Goal: Task Accomplishment & Management: Use online tool/utility

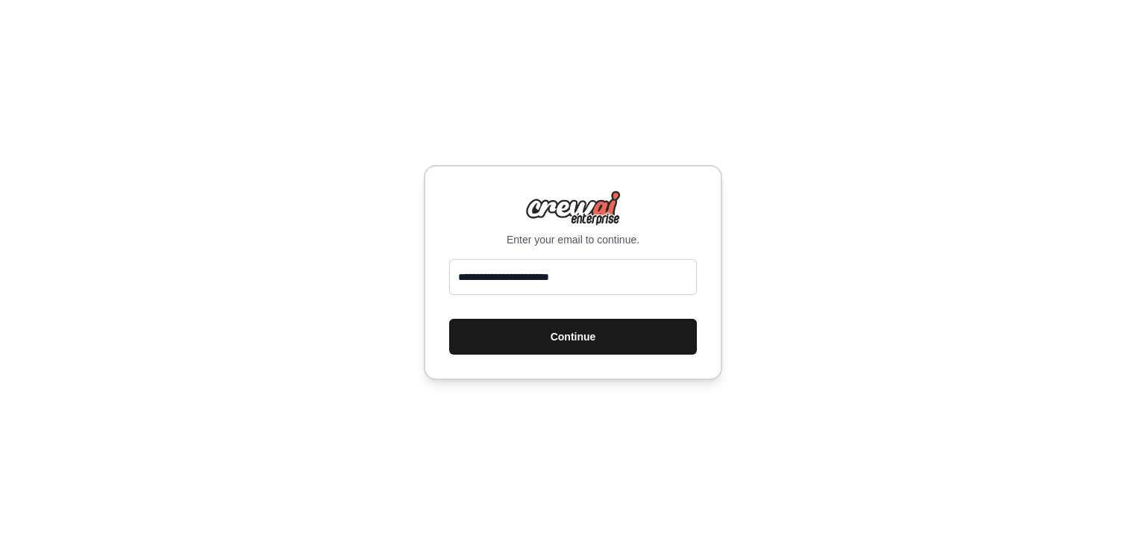
click at [604, 323] on button "Continue" at bounding box center [573, 337] width 248 height 36
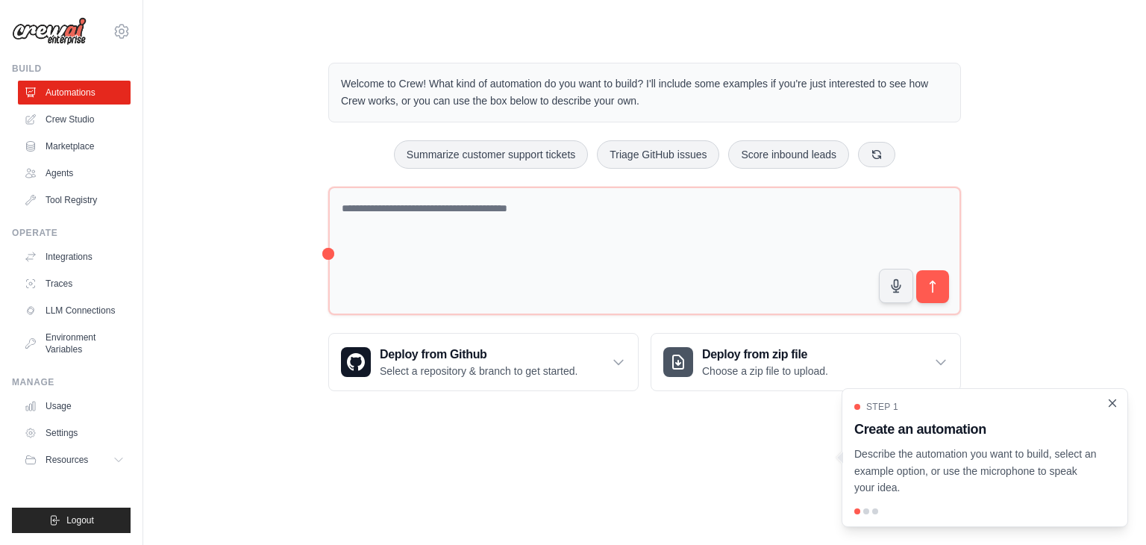
click at [1114, 398] on icon "Close walkthrough" at bounding box center [1112, 402] width 13 height 13
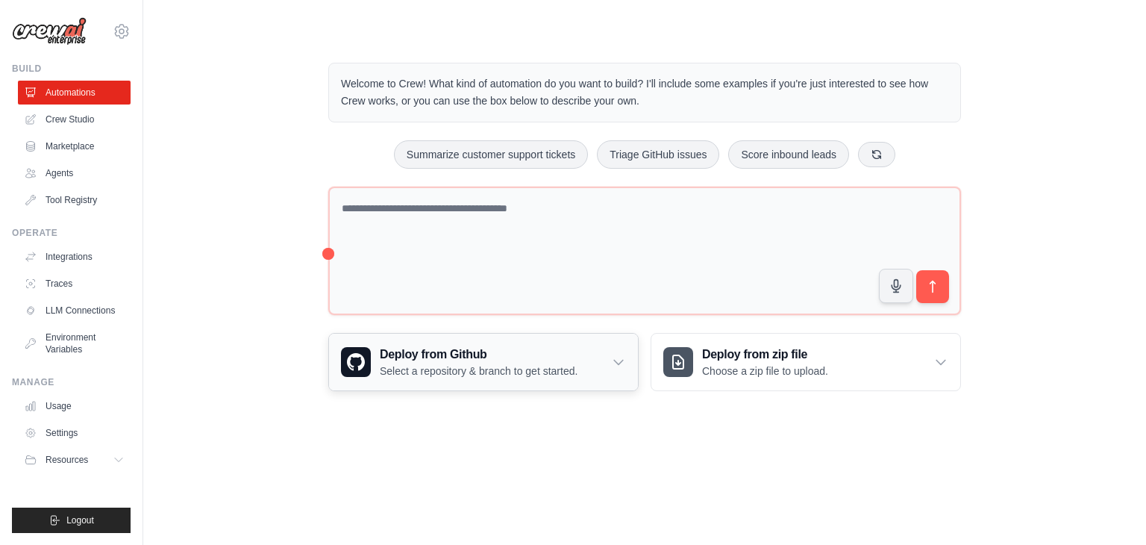
click at [624, 364] on icon at bounding box center [618, 361] width 15 height 15
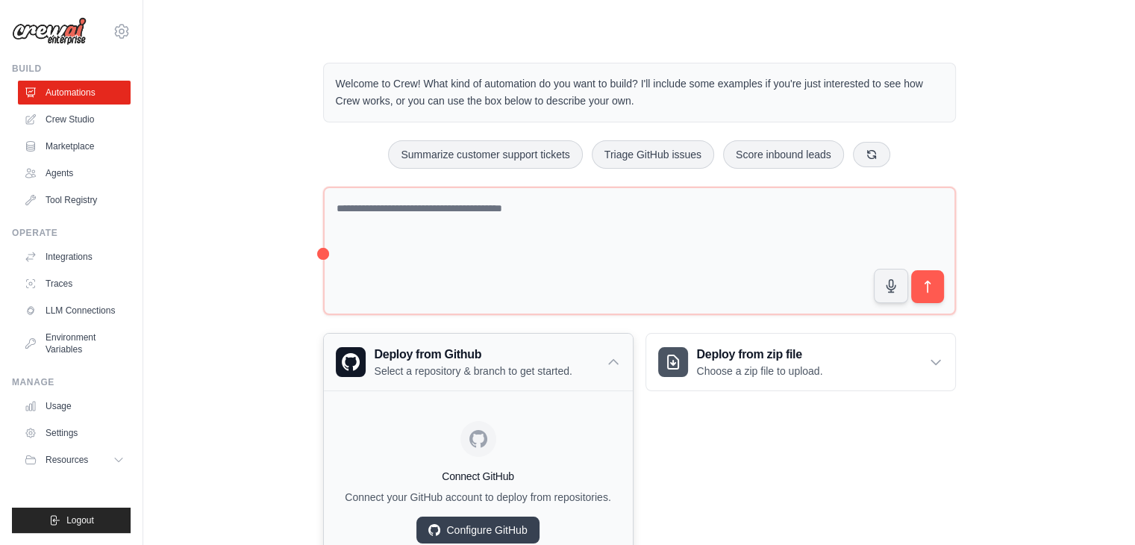
click at [617, 356] on icon at bounding box center [613, 361] width 15 height 15
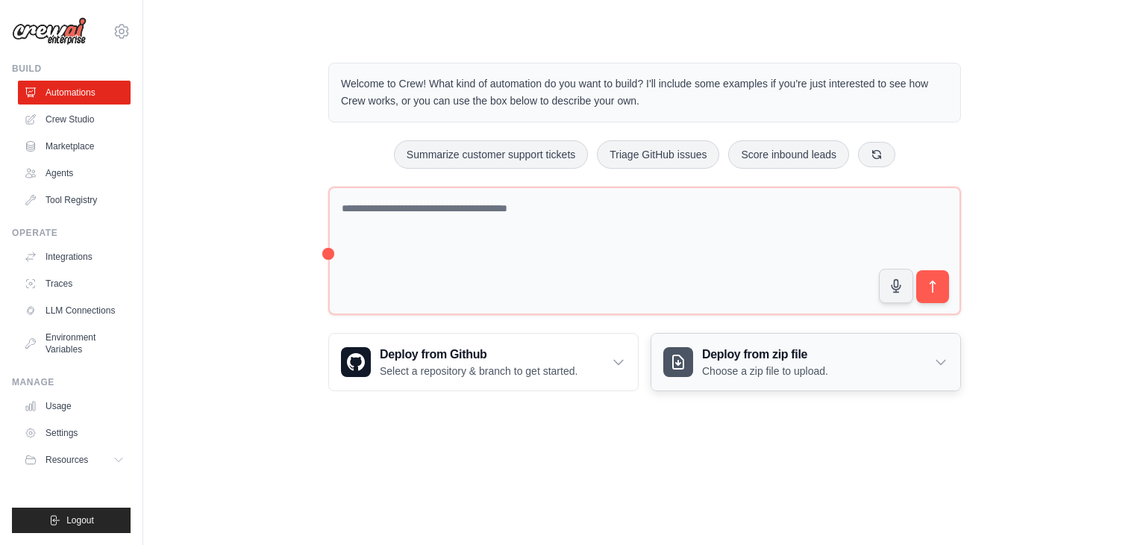
click at [903, 350] on div "Deploy from zip file Choose a zip file to upload." at bounding box center [805, 361] width 309 height 57
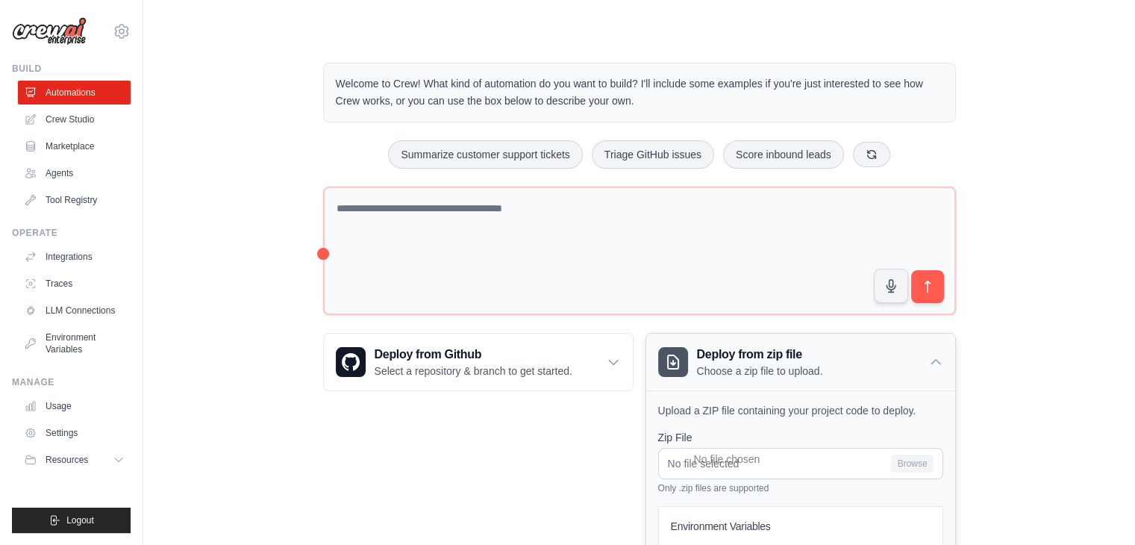
click at [911, 356] on div "Deploy from zip file Choose a zip file to upload." at bounding box center [800, 361] width 309 height 57
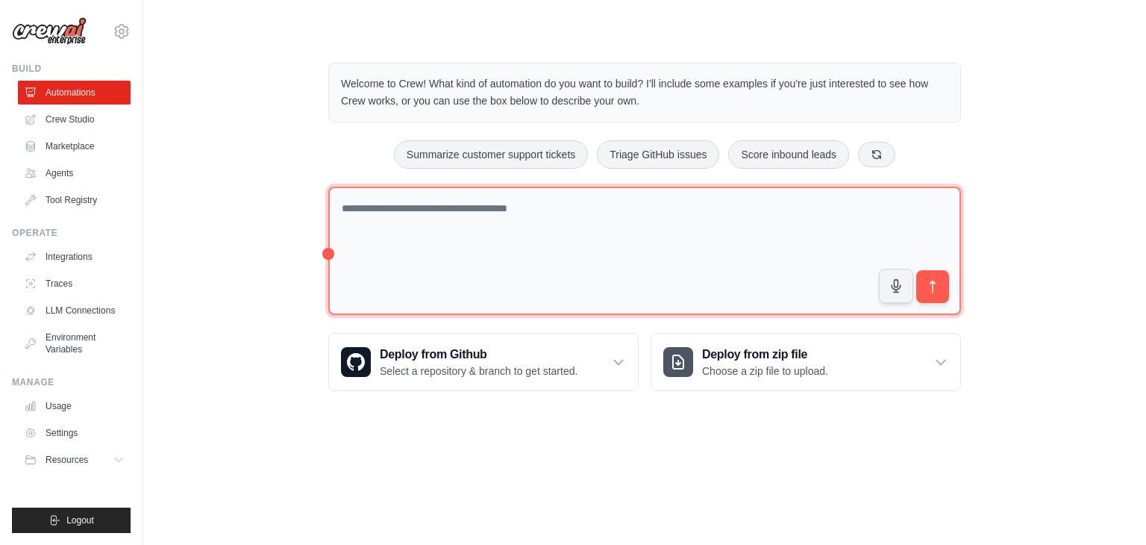
click at [429, 227] on textarea at bounding box center [644, 251] width 633 height 129
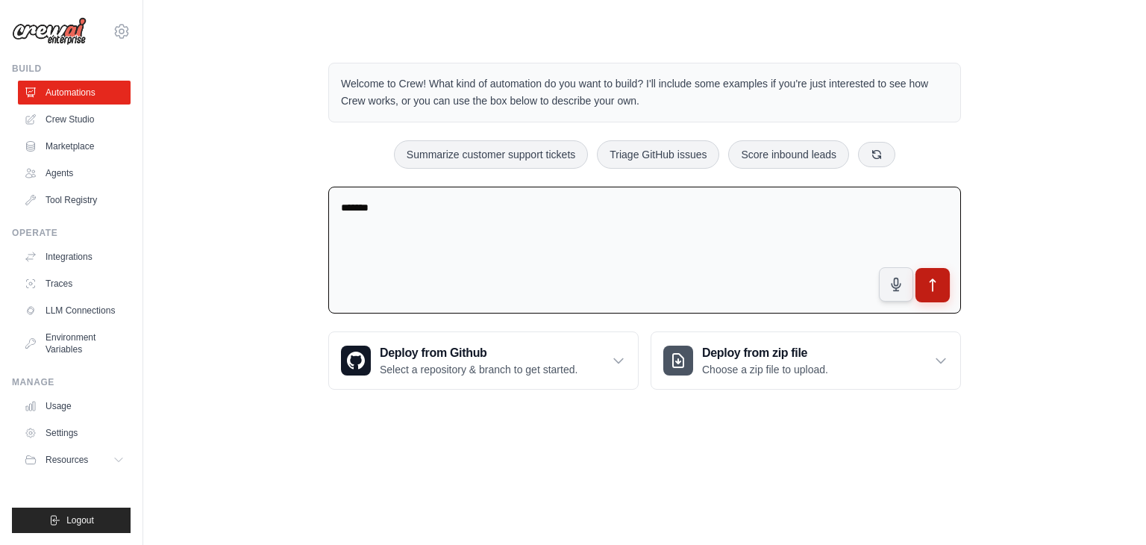
type textarea "*******"
click at [925, 279] on icon "submit" at bounding box center [933, 286] width 16 height 16
